Goal: Find specific page/section: Find specific page/section

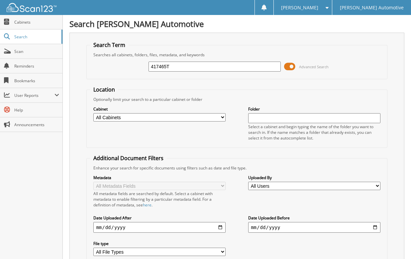
type input "417465T"
click at [316, 97] on div "Optionally limit your search to a particular cabinet or folder" at bounding box center [237, 99] width 294 height 6
click at [41, 51] on span "Scan" at bounding box center [36, 52] width 45 height 6
